Goal: Navigation & Orientation: Find specific page/section

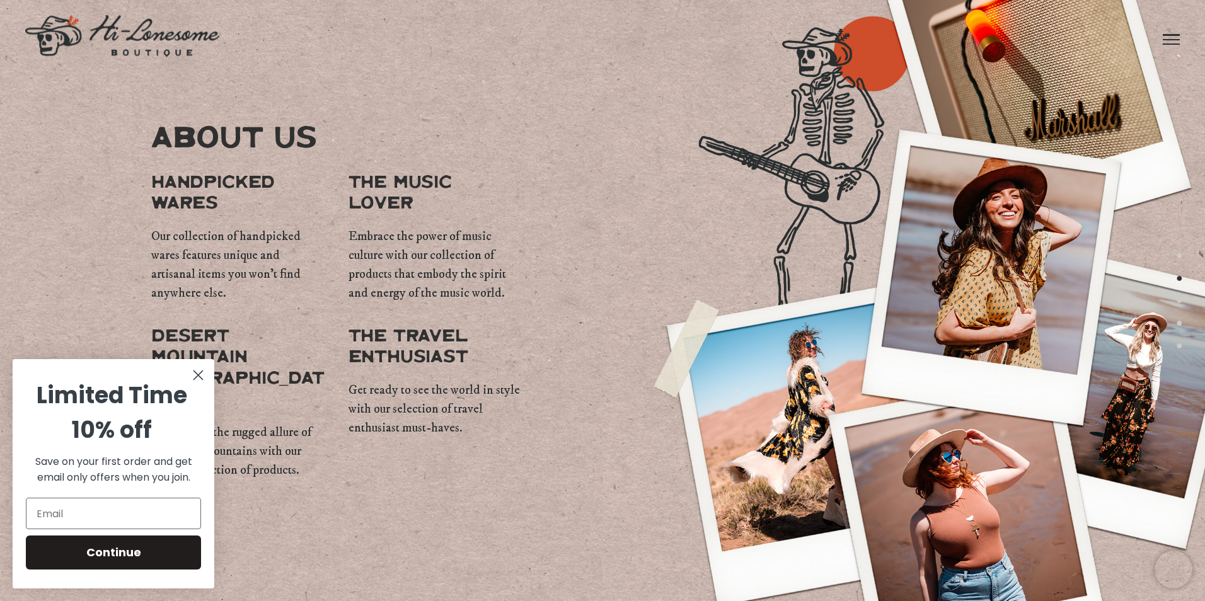
click at [201, 372] on icon "Close dialog" at bounding box center [198, 375] width 9 height 9
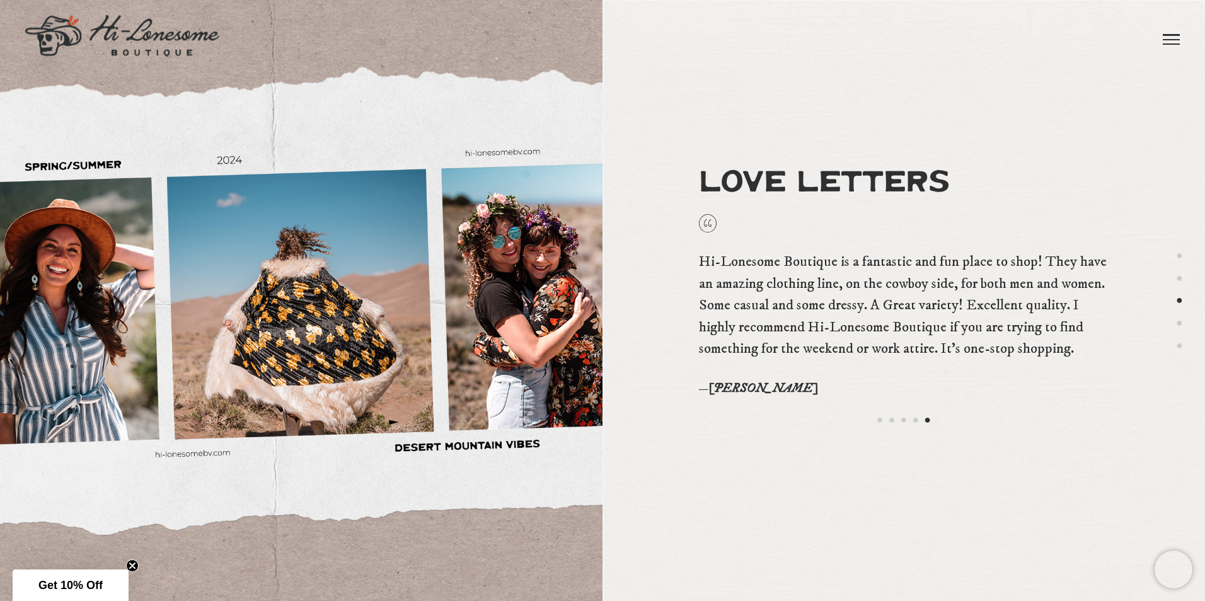
click at [1178, 33] on link at bounding box center [1170, 39] width 17 height 78
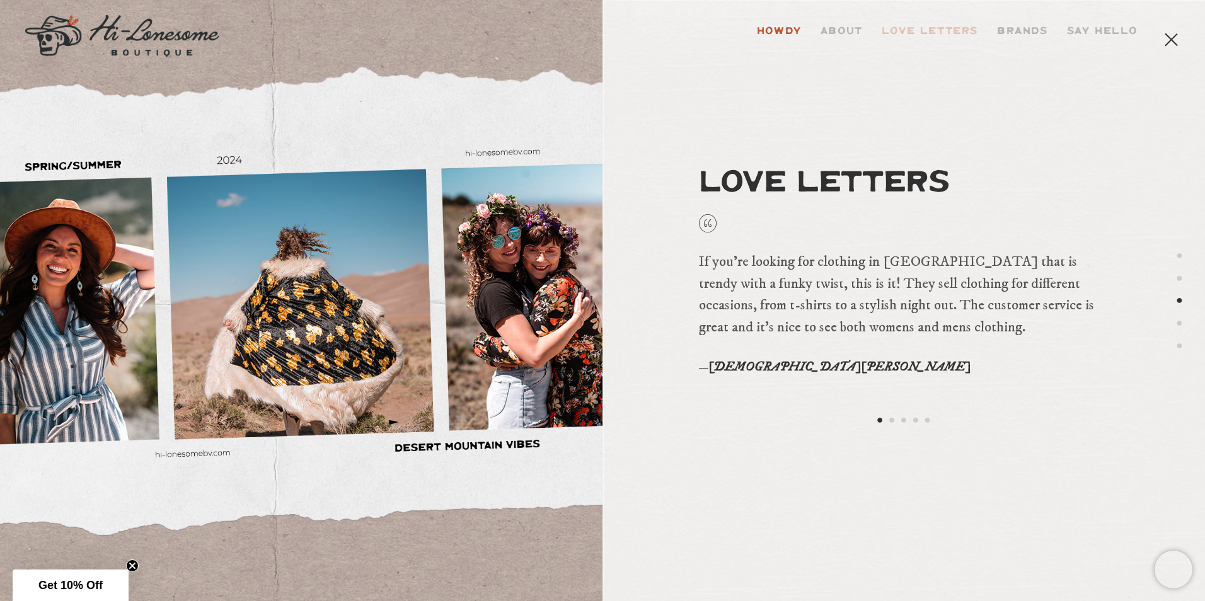
click at [794, 30] on link "Howdy" at bounding box center [779, 31] width 64 height 63
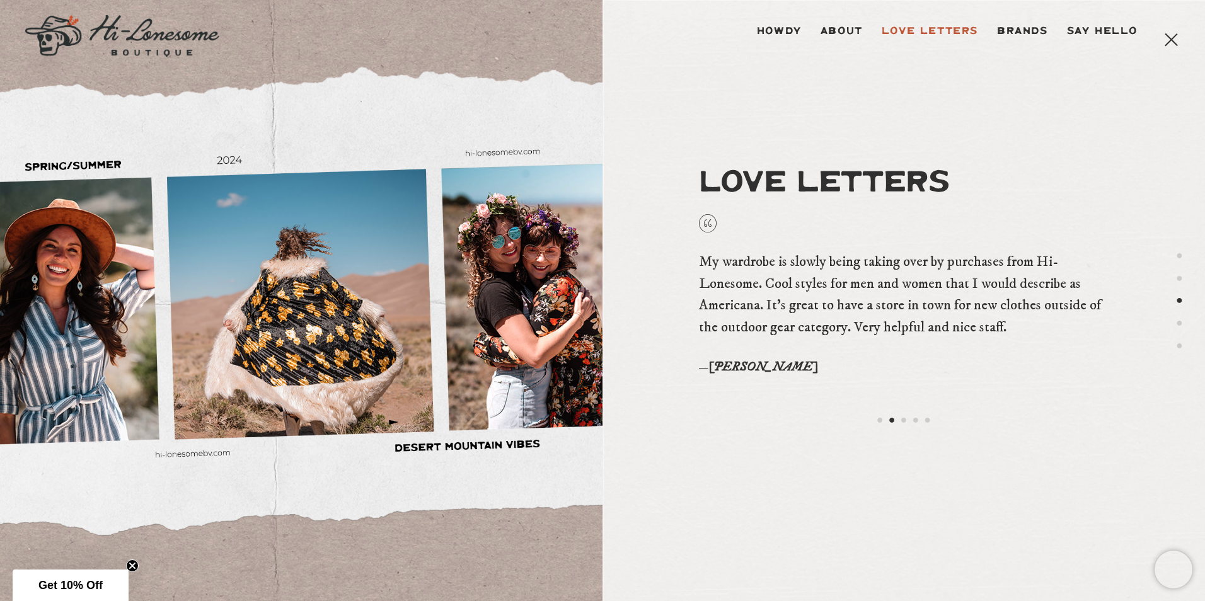
click at [483, 388] on div at bounding box center [301, 300] width 602 height 315
click at [86, 179] on div at bounding box center [301, 300] width 602 height 315
click at [159, 49] on img at bounding box center [122, 36] width 194 height 42
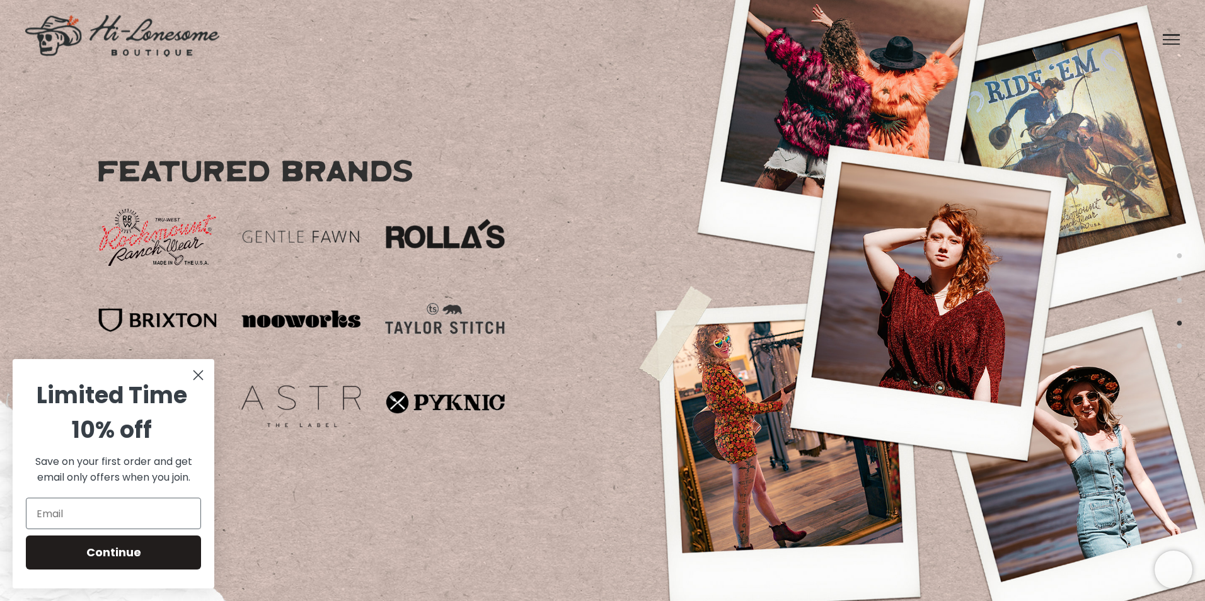
click at [198, 376] on icon "Close dialog" at bounding box center [198, 375] width 9 height 9
